Goal: Task Accomplishment & Management: Manage account settings

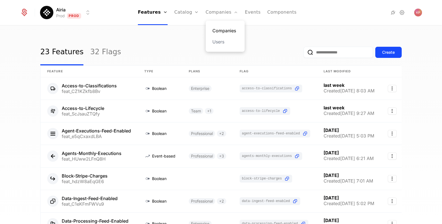
click at [219, 29] on link "Companies" at bounding box center [225, 30] width 26 height 7
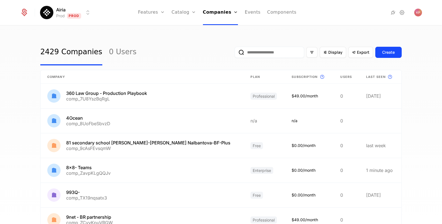
click at [264, 46] on div "Display Export Create" at bounding box center [317, 52] width 167 height 26
click at [265, 47] on input "email" at bounding box center [268, 52] width 69 height 11
paste input "**********"
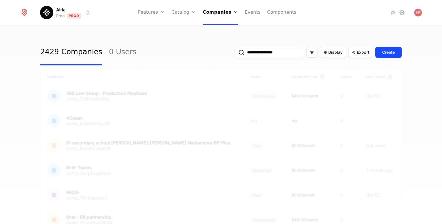
type input "**********"
click at [234, 53] on button "submit" at bounding box center [234, 53] width 0 height 0
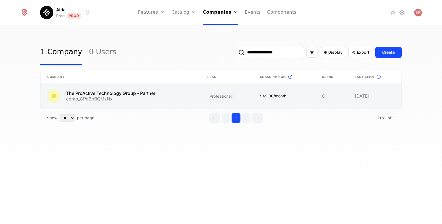
click at [166, 99] on link at bounding box center [121, 96] width 160 height 24
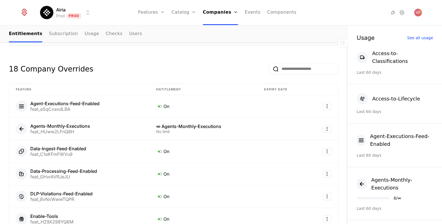
scroll to position [257, 0]
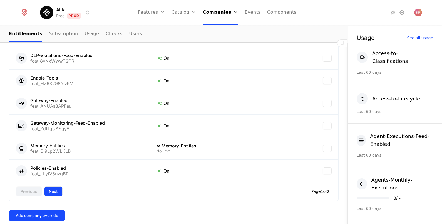
click at [54, 190] on button "Next" at bounding box center [53, 191] width 18 height 10
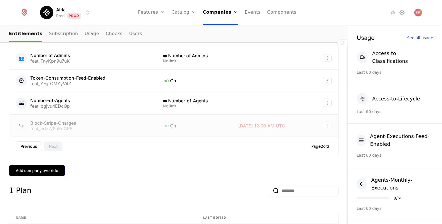
click at [46, 165] on button "Add company override" at bounding box center [37, 170] width 56 height 11
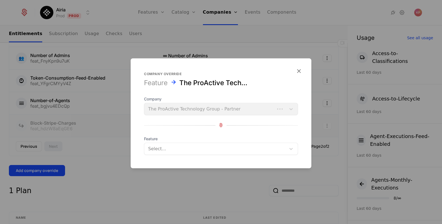
click at [169, 151] on div at bounding box center [215, 148] width 134 height 8
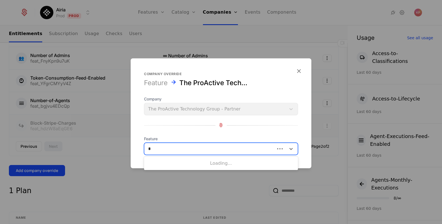
type input "**"
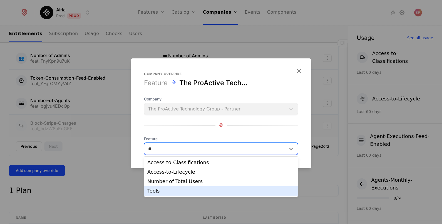
click at [161, 189] on div "Tools" at bounding box center [220, 190] width 147 height 5
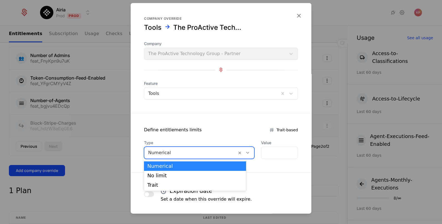
click at [185, 153] on div at bounding box center [190, 152] width 85 height 8
click at [178, 171] on div "No limit" at bounding box center [195, 175] width 102 height 9
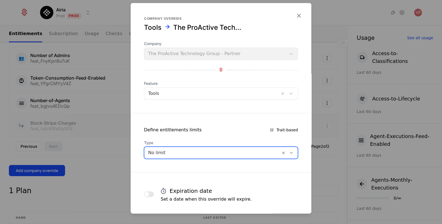
scroll to position [27, 0]
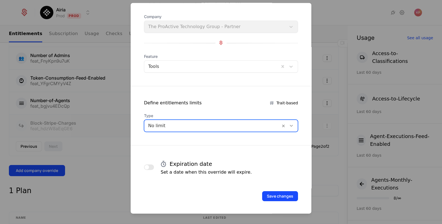
click at [209, 125] on div at bounding box center [212, 125] width 128 height 8
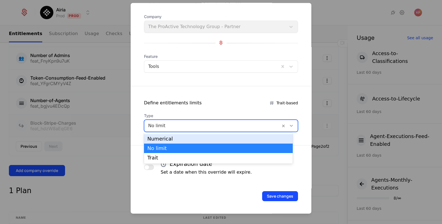
click at [196, 139] on div "Numerical" at bounding box center [218, 138] width 142 height 5
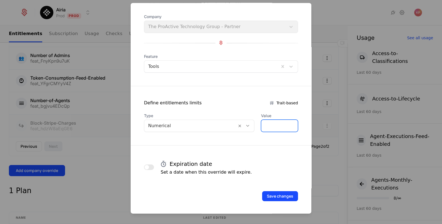
click at [269, 123] on input "*" at bounding box center [279, 125] width 36 height 12
type input "**"
click at [271, 199] on button "Save changes" at bounding box center [280, 196] width 36 height 10
